Goal: Information Seeking & Learning: Find specific fact

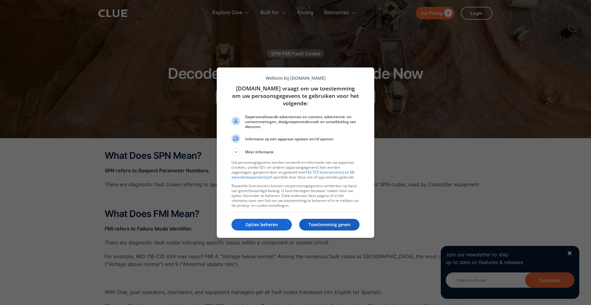
click at [322, 226] on p "Toestemming geven" at bounding box center [329, 225] width 60 height 6
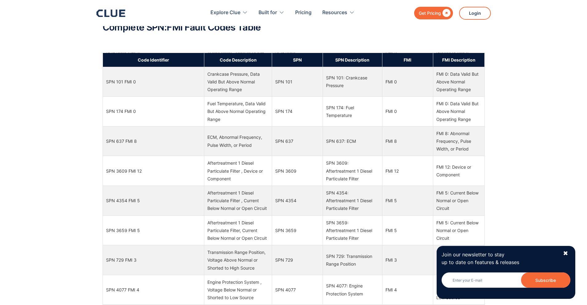
scroll to position [2437, 0]
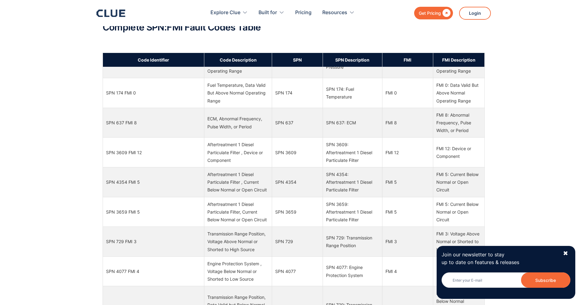
drag, startPoint x: 564, startPoint y: 255, endPoint x: 564, endPoint y: 252, distance: 3.4
click at [564, 255] on div "✖" at bounding box center [565, 254] width 5 height 8
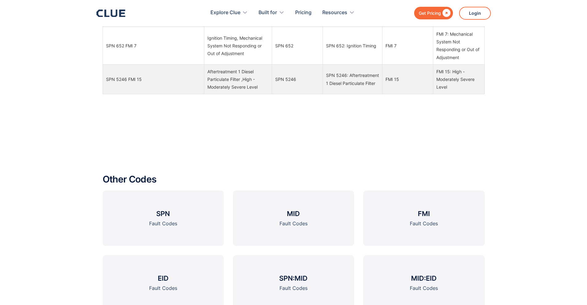
scroll to position [723, 0]
click at [174, 216] on link "SPN Fault Codes" at bounding box center [163, 219] width 121 height 55
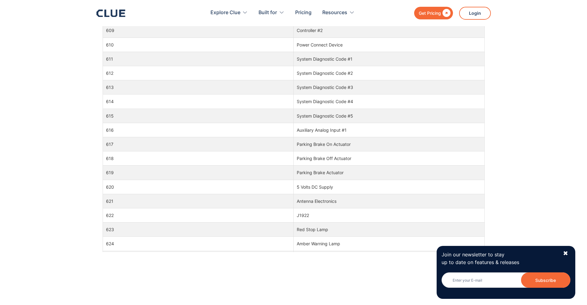
scroll to position [460, 0]
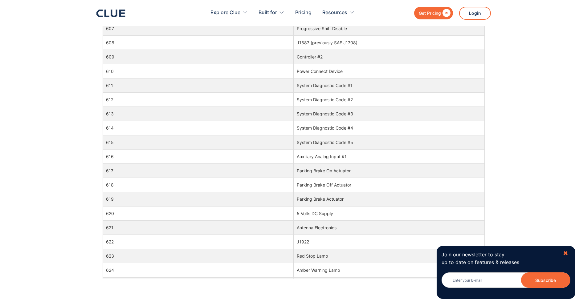
click at [568, 255] on div "✖" at bounding box center [565, 254] width 5 height 8
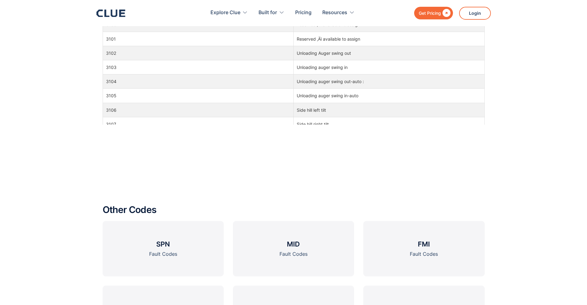
scroll to position [39096, 0]
click at [431, 242] on link "FMI Fault Codes" at bounding box center [423, 248] width 121 height 55
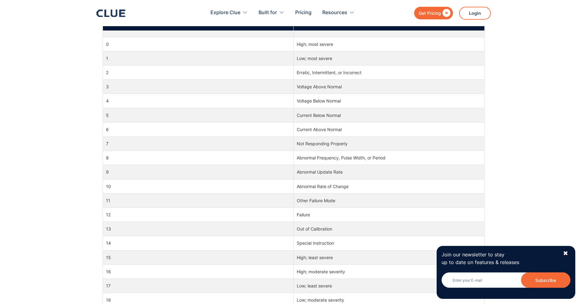
scroll to position [185, 0]
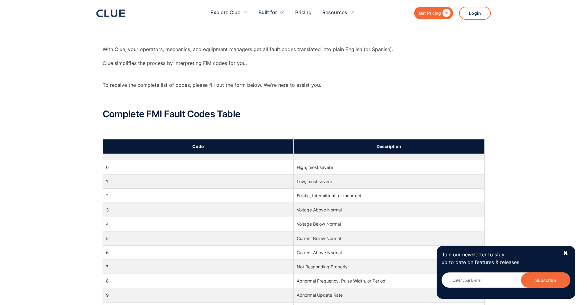
click at [48, 154] on div "What Does FMI Mean? FMI refers to Failure Mode Identifier. There are diagnostic…" at bounding box center [293, 305] width 587 height 705
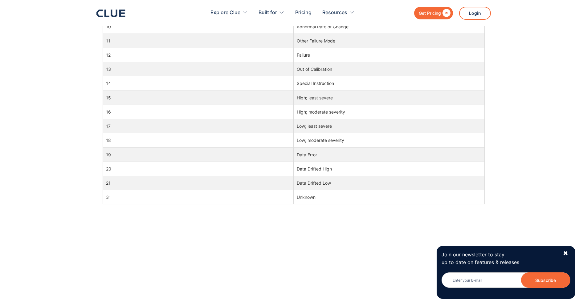
scroll to position [462, 0]
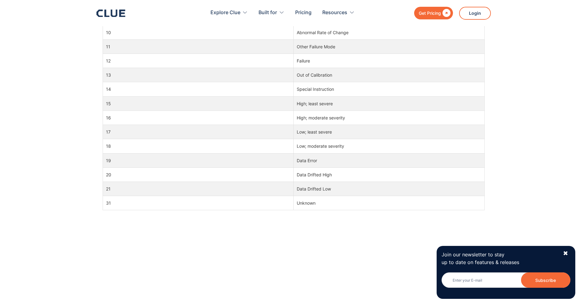
click at [73, 76] on div "What Does FMI Mean? FMI refers to Failure Mode Identifier. There are diagnostic…" at bounding box center [293, 28] width 587 height 705
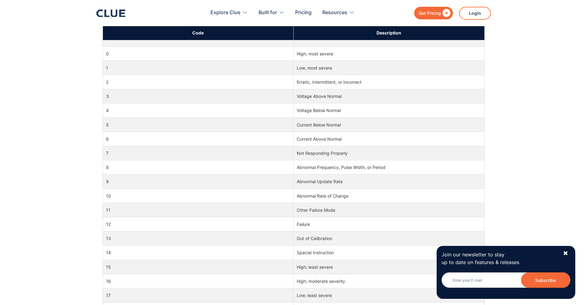
scroll to position [277, 0]
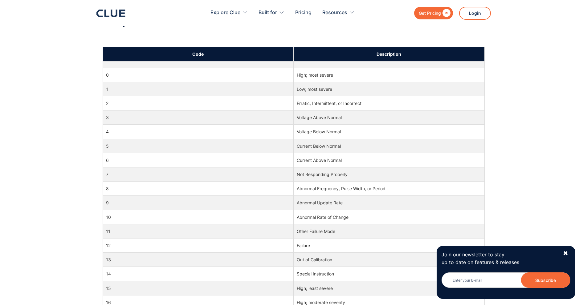
drag, startPoint x: 140, startPoint y: 79, endPoint x: 121, endPoint y: 86, distance: 20.5
click at [121, 86] on td "1" at bounding box center [198, 89] width 191 height 14
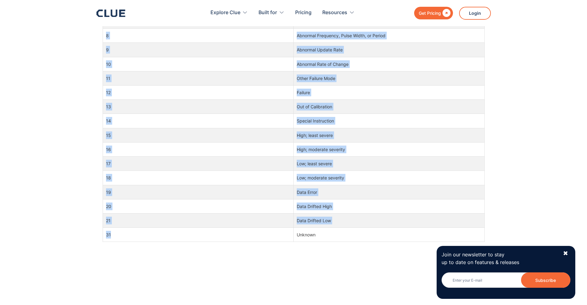
scroll to position [431, 0]
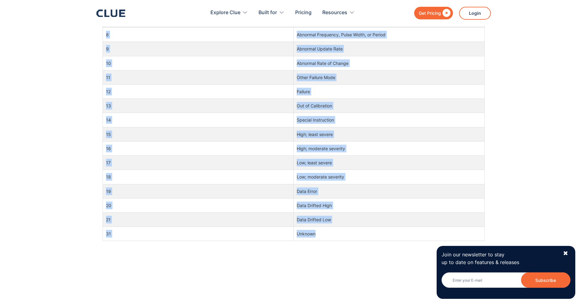
drag, startPoint x: 106, startPoint y: 74, endPoint x: 313, endPoint y: 233, distance: 261.2
click at [316, 232] on tbody "0 High; most severe 1 Low; most severe 2 Erratic, Intermittent, or Incorrect 3 …" at bounding box center [294, 74] width 382 height 334
copy tbody "0 High; most severe 1 Low; most severe 2 Erratic, Intermittent, or Incorrect 3 …"
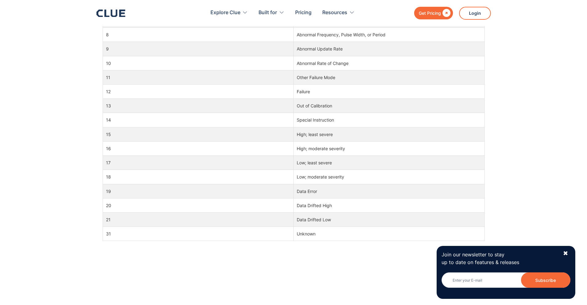
click at [184, 267] on div "Code Description 0 High; most severe 1 Low; most severe 2 Erratic, Intermittent…" at bounding box center [294, 122] width 382 height 458
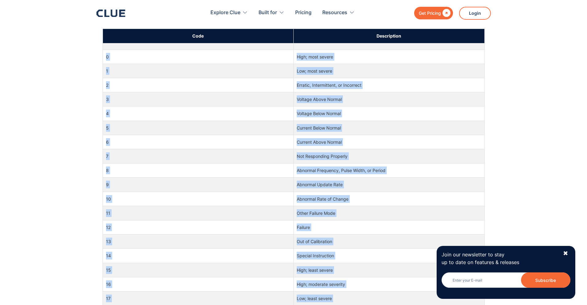
scroll to position [277, 0]
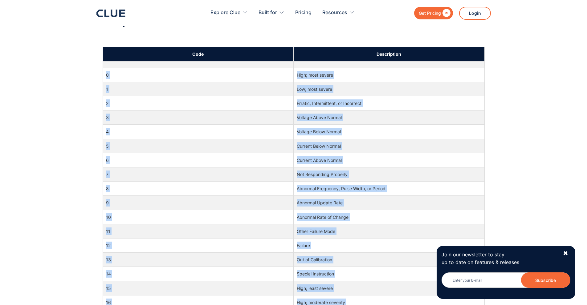
drag, startPoint x: 328, startPoint y: 237, endPoint x: 106, endPoint y: 77, distance: 274.1
click at [106, 77] on tbody "0 High; most severe 1 Low; most severe 2 Erratic, Intermittent, or Incorrect 3 …" at bounding box center [294, 228] width 382 height 334
copy tbody "0 High; most severe 1 Low; most severe 2 Erratic, Intermittent, or Incorrect 3 …"
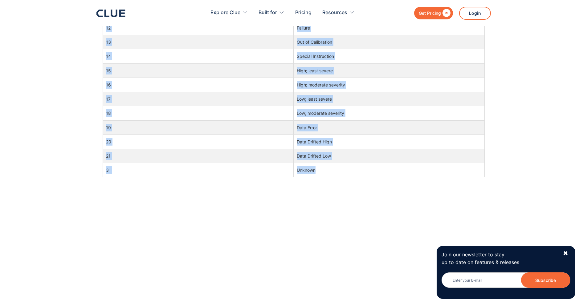
scroll to position [524, 0]
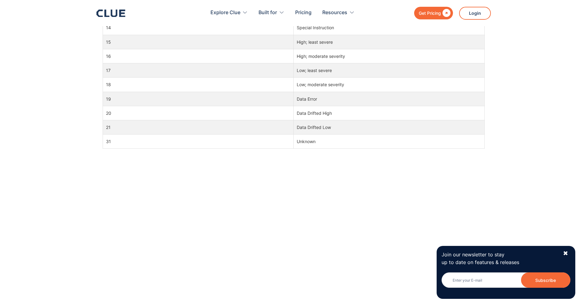
drag, startPoint x: 287, startPoint y: 174, endPoint x: 302, endPoint y: 154, distance: 25.3
click at [289, 172] on div "Code Description 0 High; most severe 1 Low; most severe 2 Erratic, Intermittent…" at bounding box center [294, 29] width 382 height 458
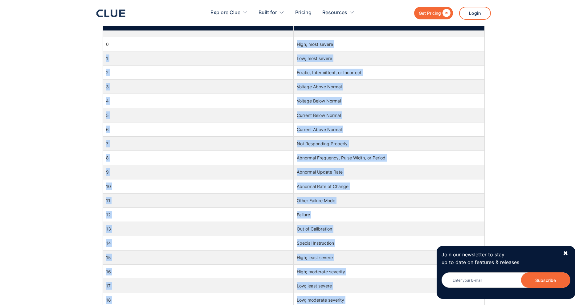
scroll to position [216, 0]
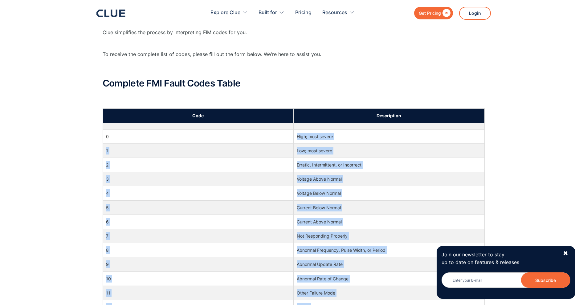
drag, startPoint x: 322, startPoint y: 143, endPoint x: 188, endPoint y: 119, distance: 136.1
click at [188, 119] on table "Code Description 0 High; most severe 1 Low; most severe 2 Erratic, Intermittent…" at bounding box center [294, 282] width 382 height 348
copy table "Code Description 0 High; most severe 1 Low; most severe 2 Erratic, Intermittent…"
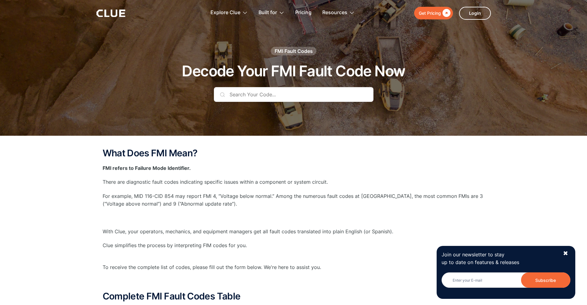
scroll to position [0, 0]
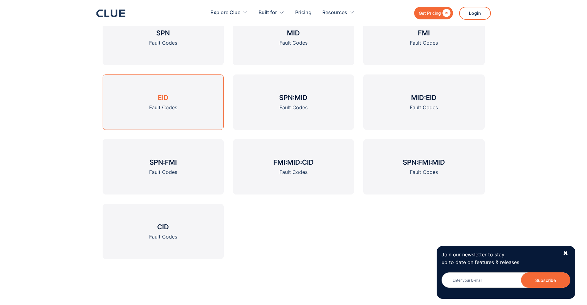
scroll to position [733, 0]
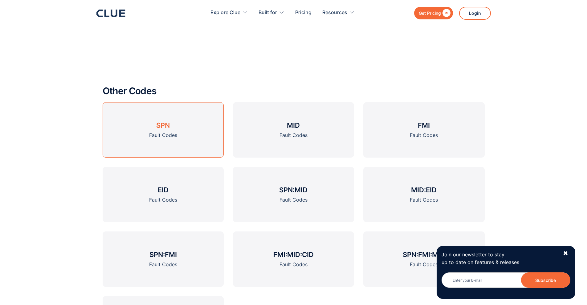
click at [171, 127] on link "SPN Fault Codes" at bounding box center [163, 129] width 121 height 55
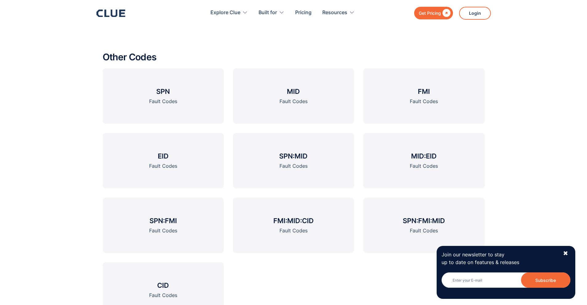
scroll to position [877, 0]
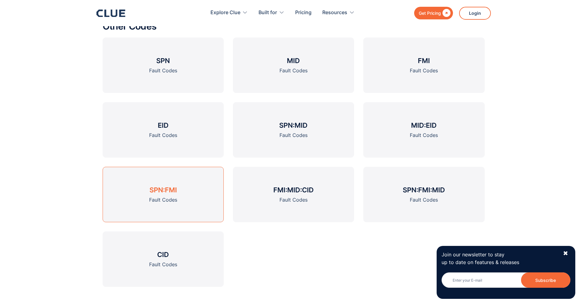
click at [170, 192] on h3 "SPN:FMI" at bounding box center [162, 189] width 27 height 9
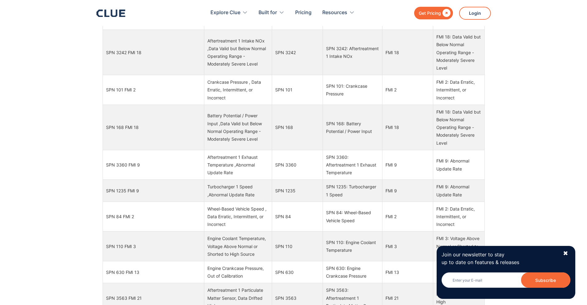
scroll to position [339, 0]
